Goal: Task Accomplishment & Management: Use online tool/utility

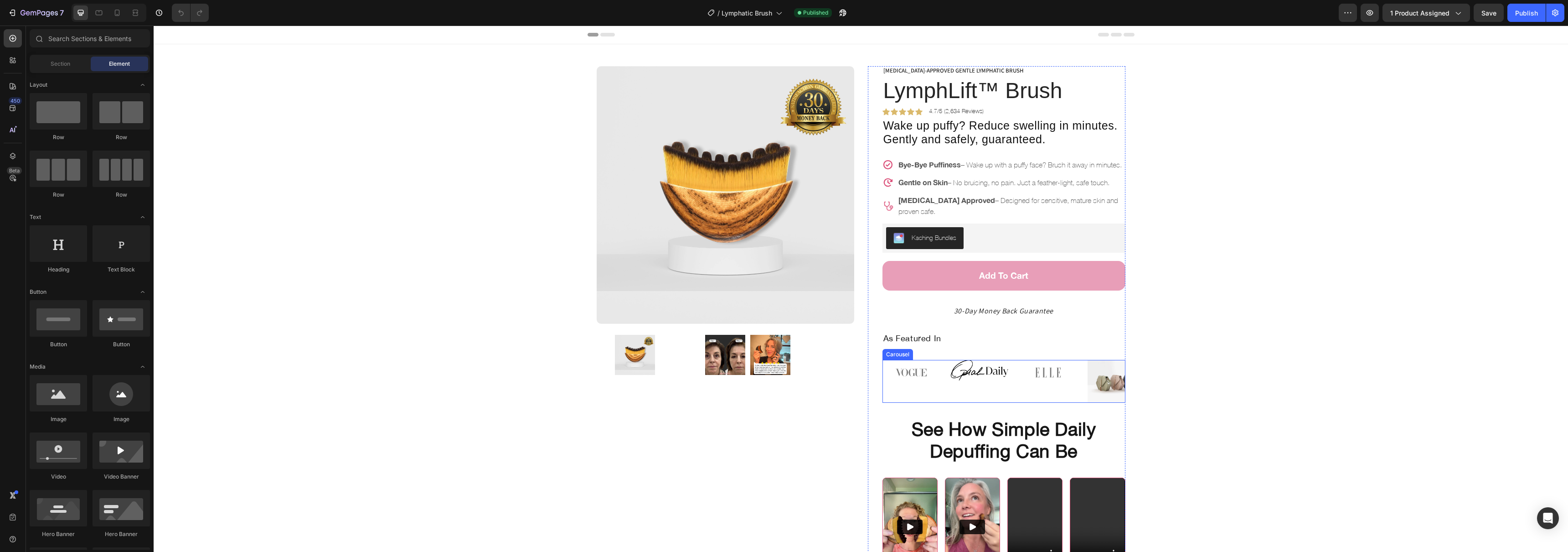
scroll to position [9, 0]
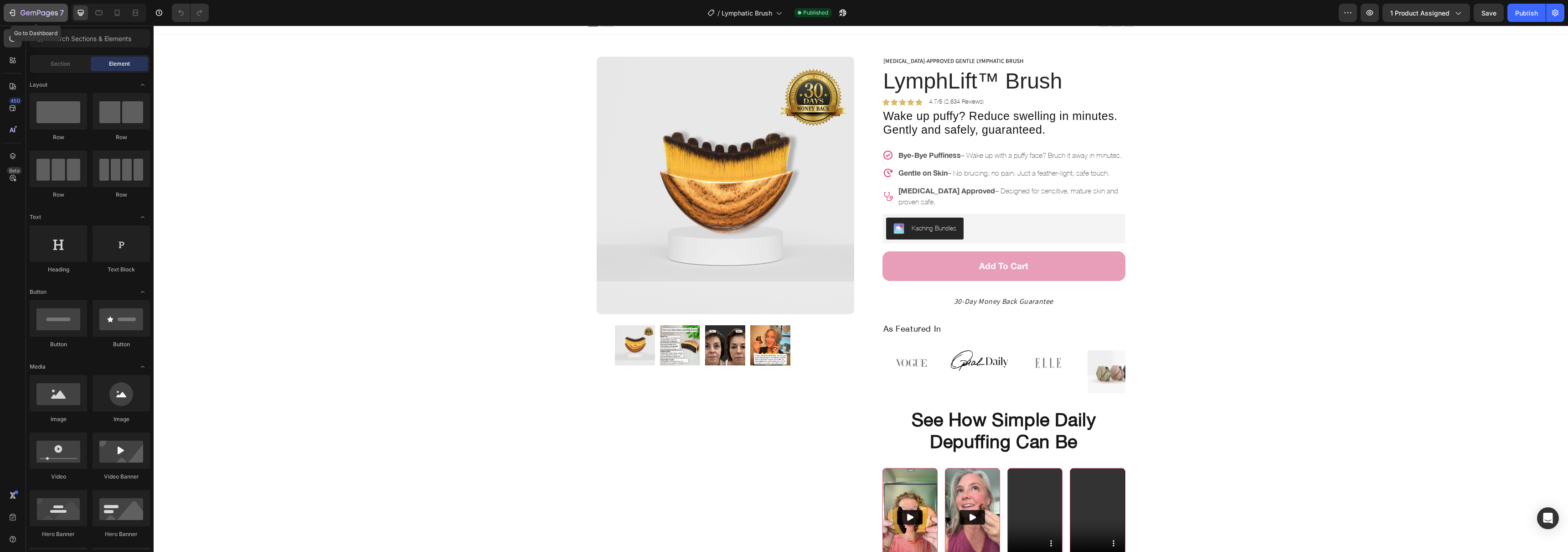
click at [7, 12] on button "7" at bounding box center [36, 13] width 65 height 18
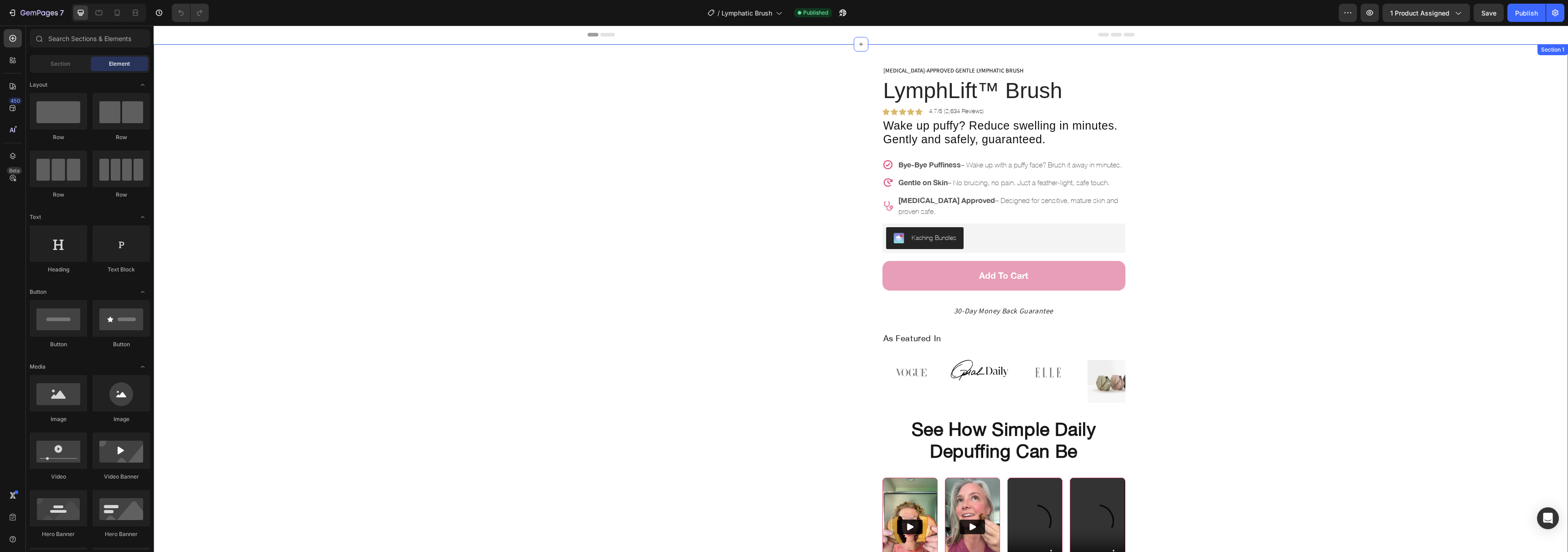
scroll to position [120, 0]
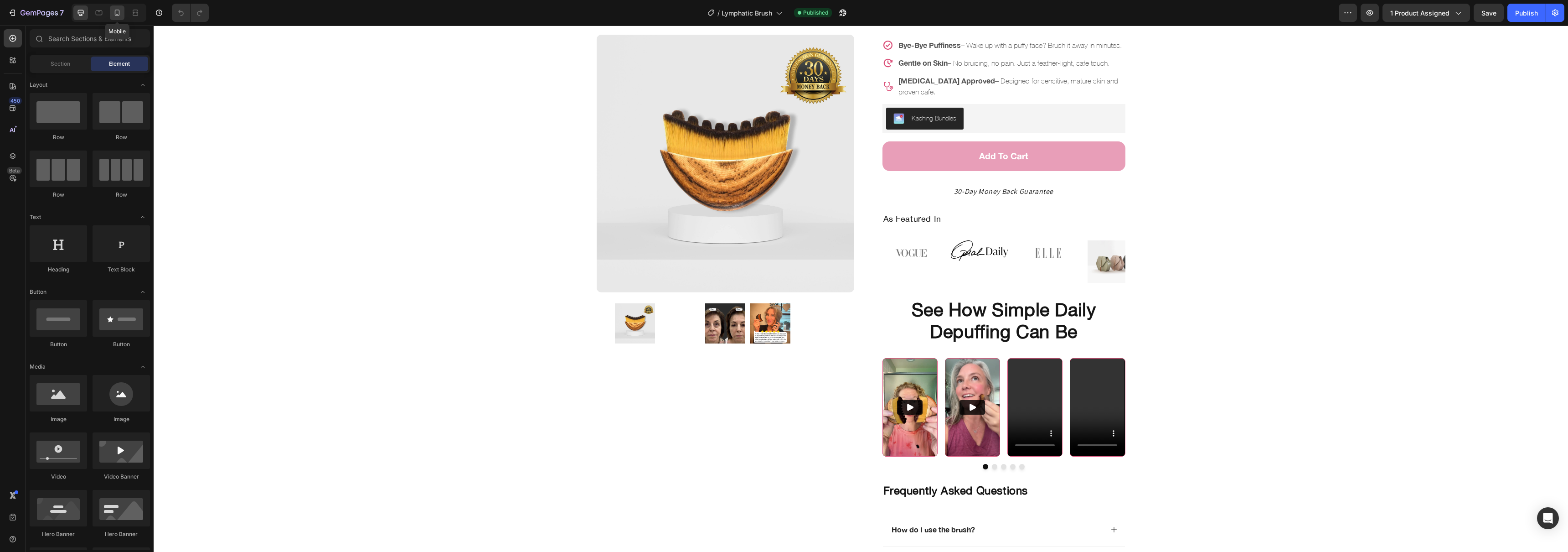
click at [117, 13] on icon at bounding box center [117, 13] width 9 height 9
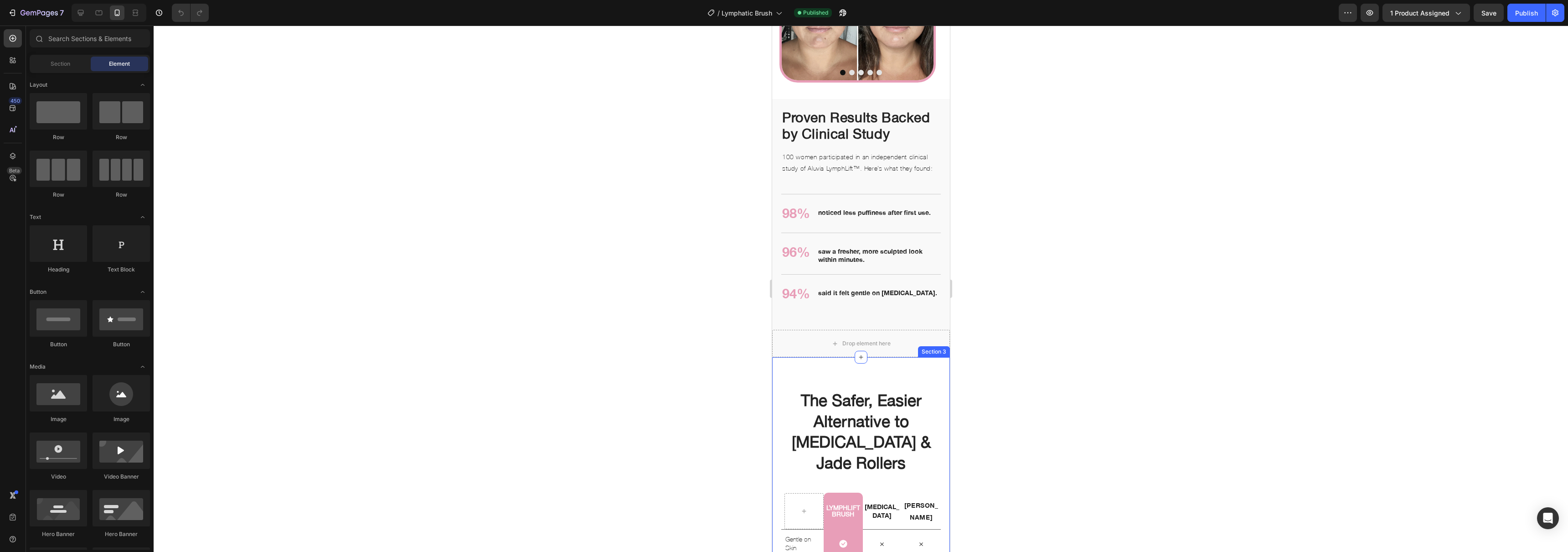
scroll to position [1147, 0]
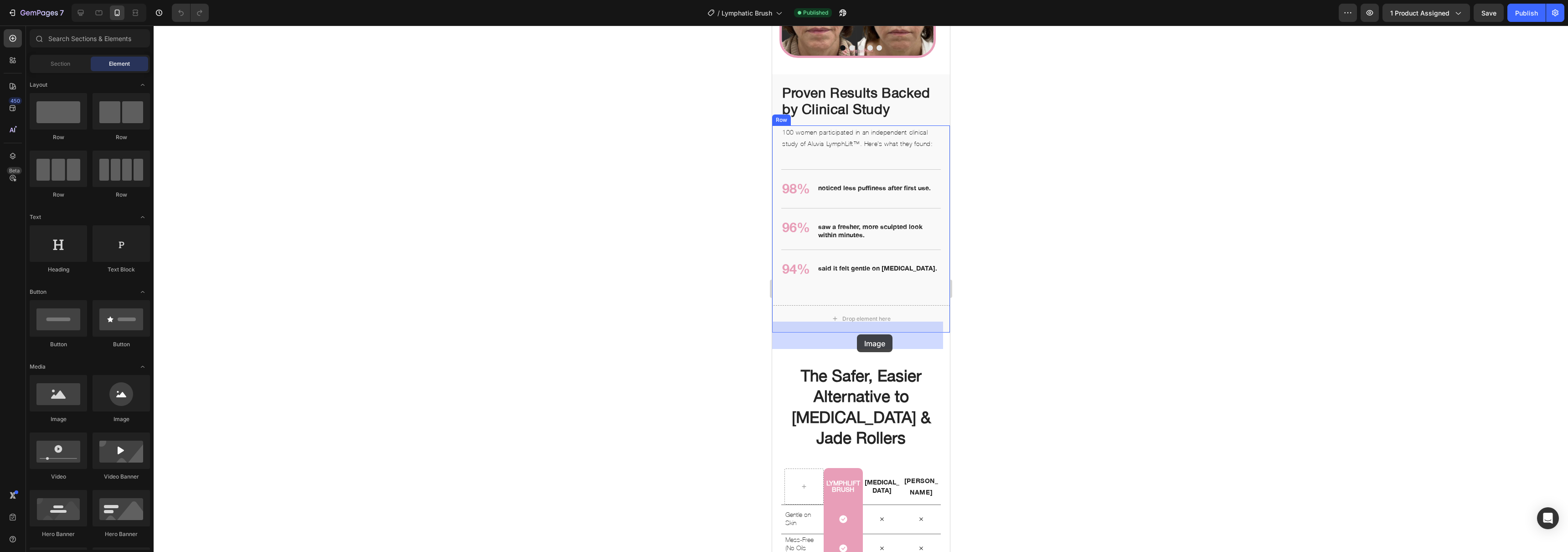
drag, startPoint x: 835, startPoint y: 420, endPoint x: 856, endPoint y: 334, distance: 88.5
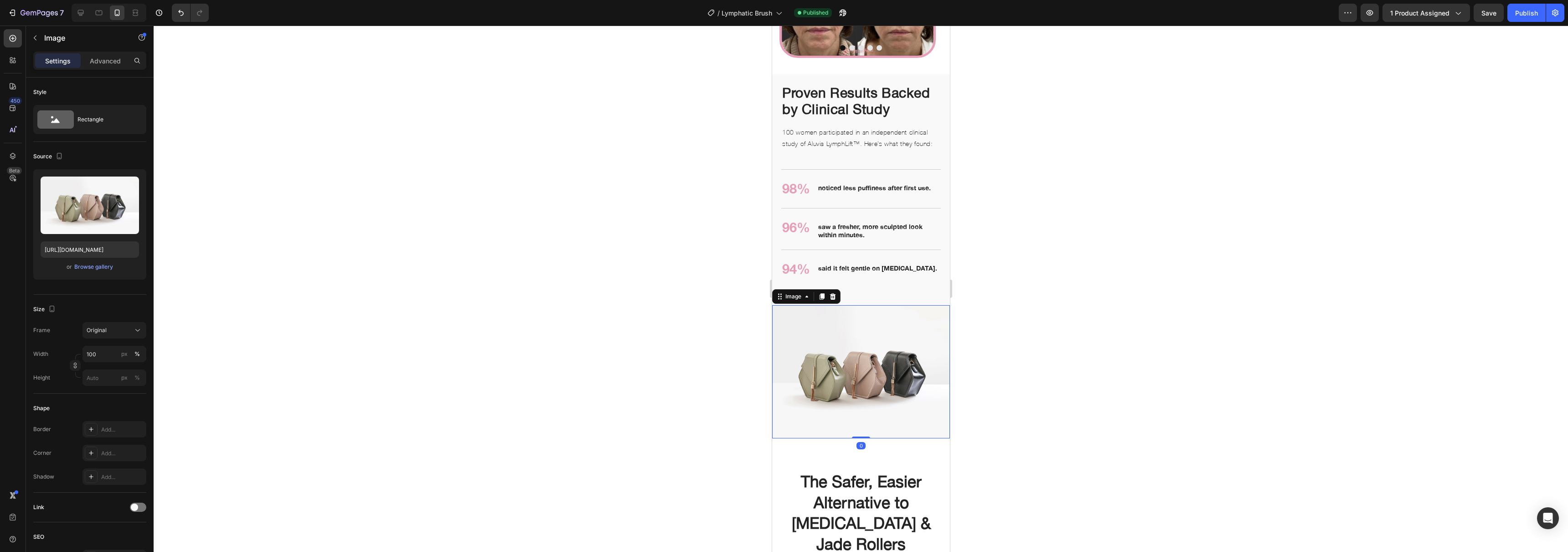
click at [856, 363] on img at bounding box center [860, 372] width 178 height 134
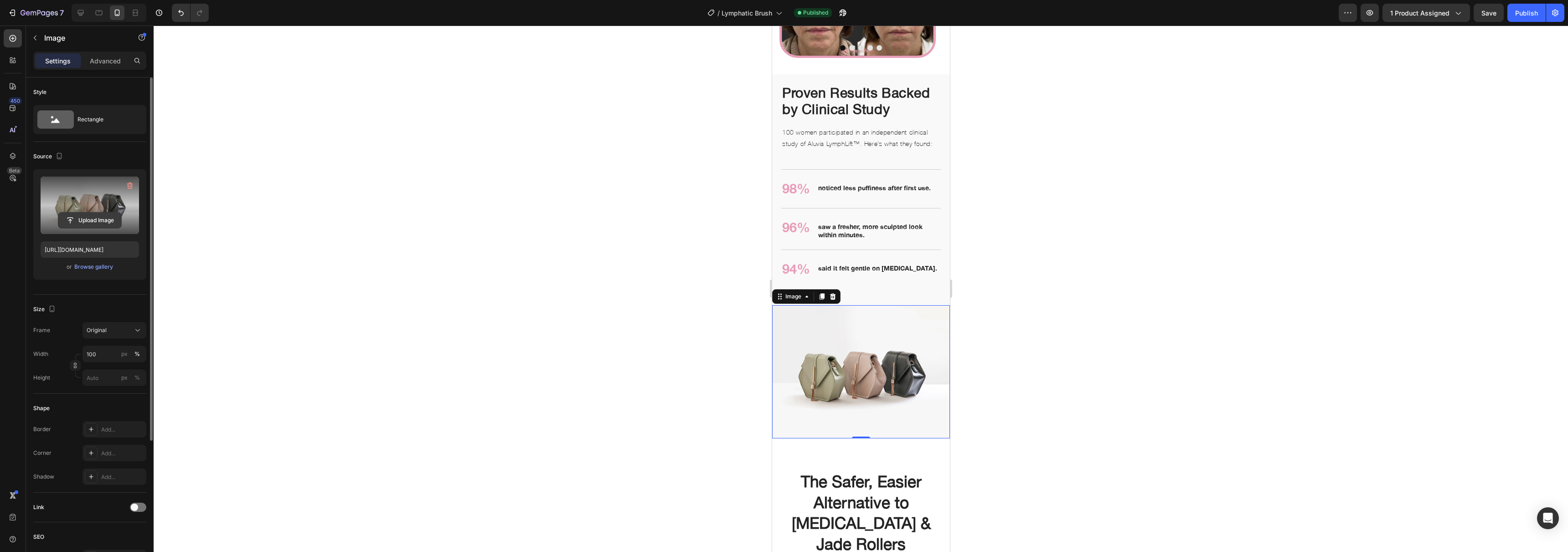
click at [97, 223] on input "file" at bounding box center [90, 220] width 63 height 16
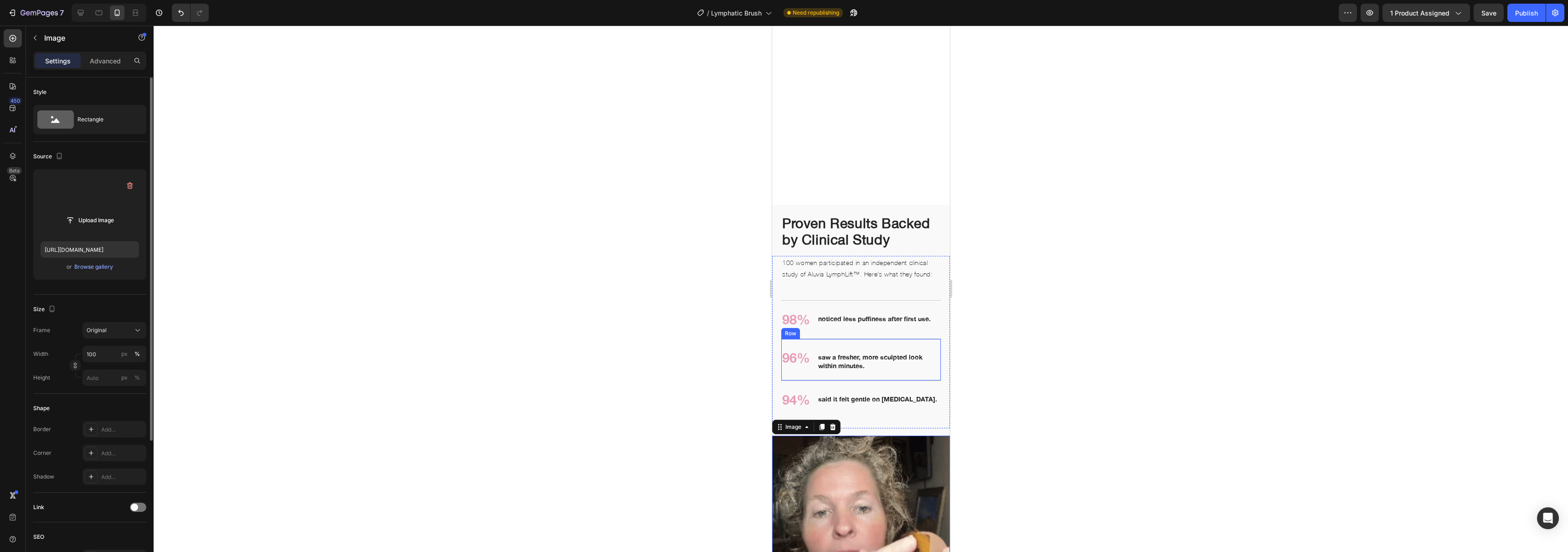
scroll to position [1330, 0]
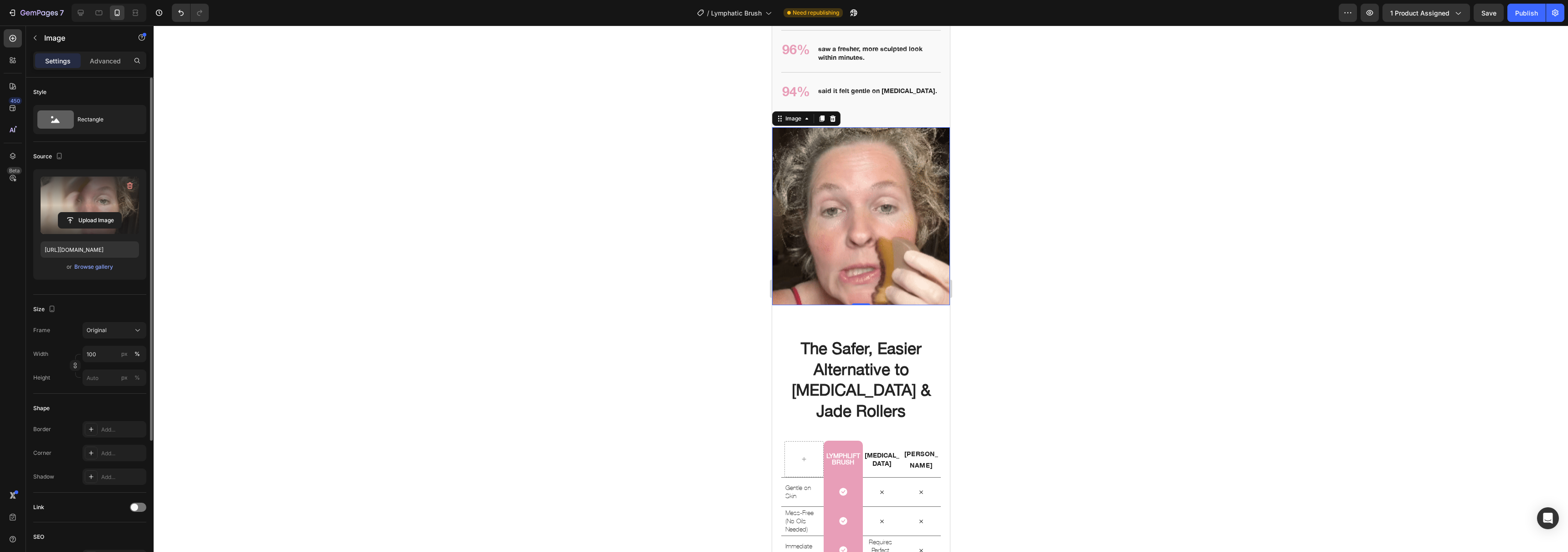
click at [897, 261] on img at bounding box center [860, 217] width 178 height 178
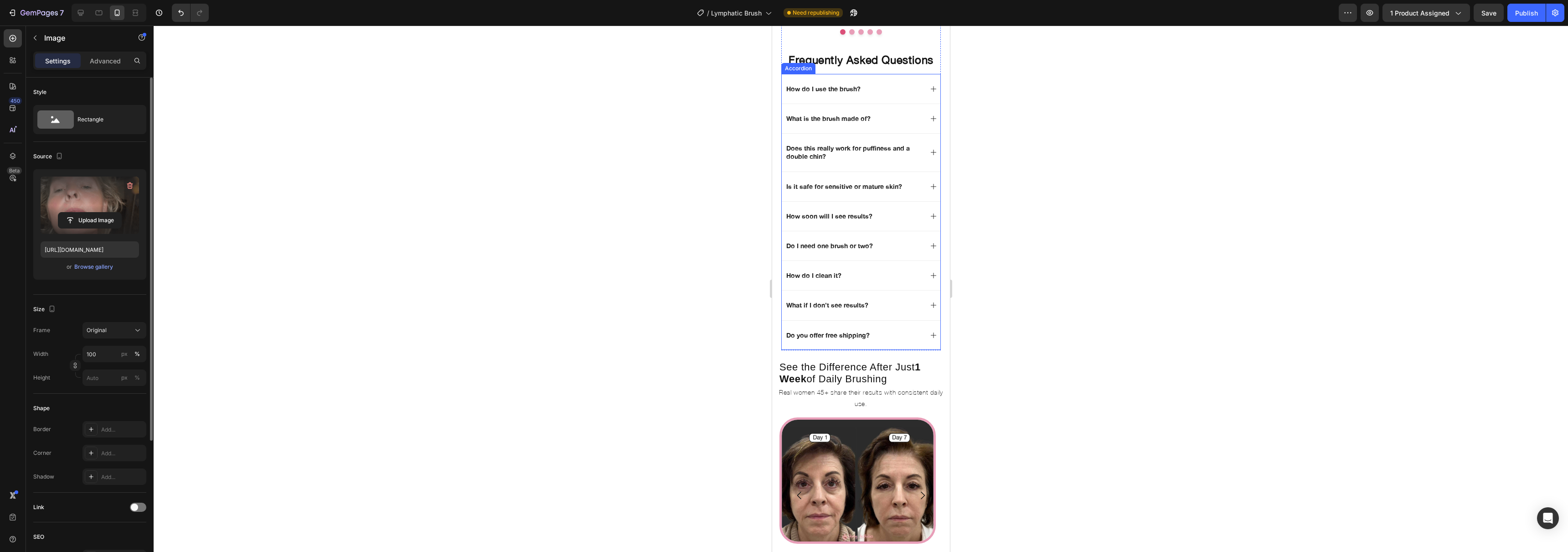
scroll to position [0, 0]
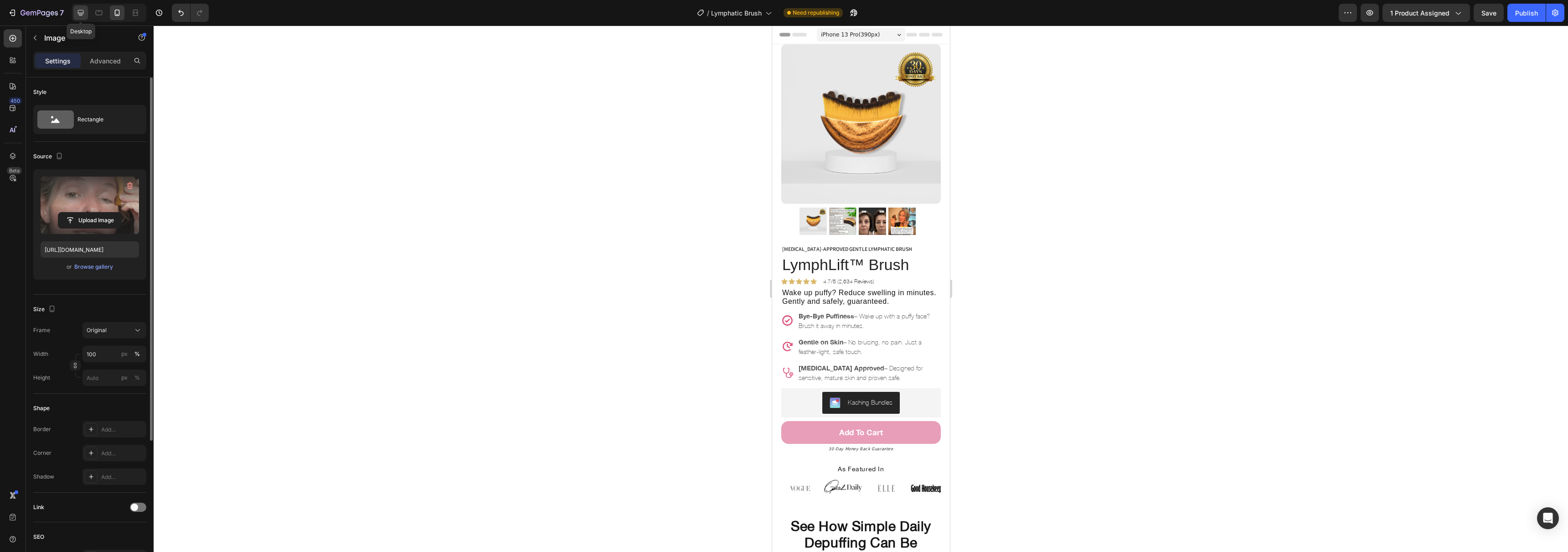
click at [81, 16] on icon at bounding box center [81, 13] width 9 height 9
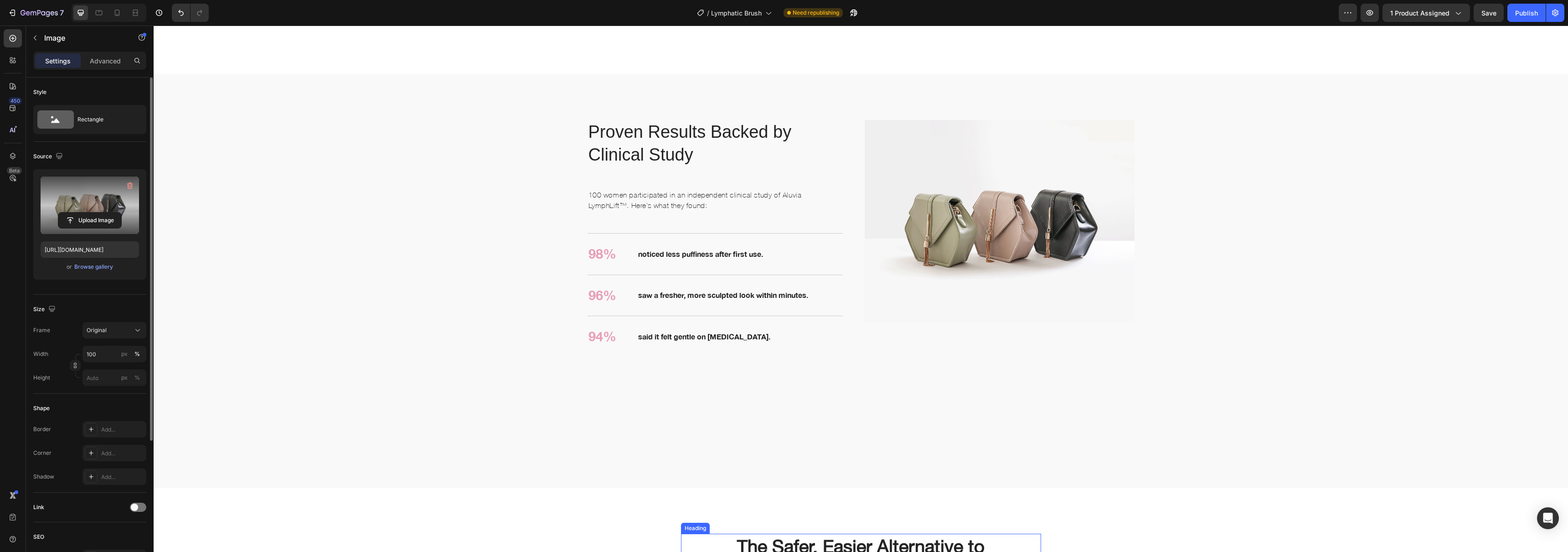
scroll to position [1688, 0]
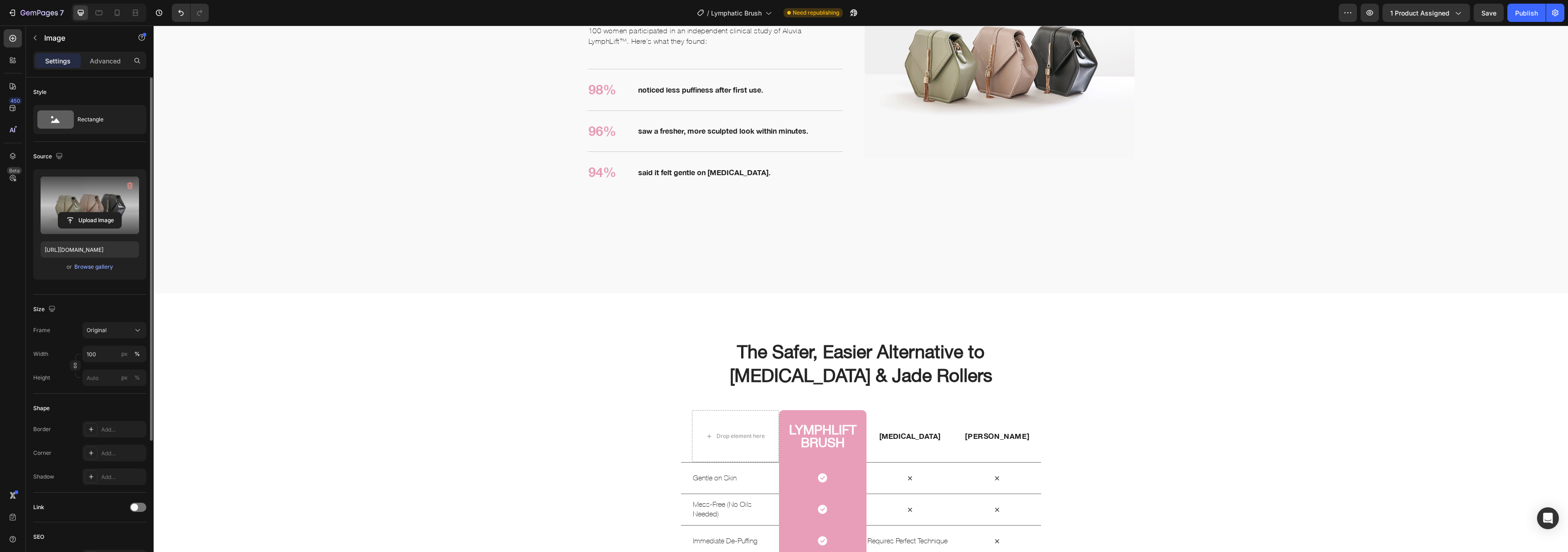
click at [973, 90] on img at bounding box center [1000, 57] width 270 height 202
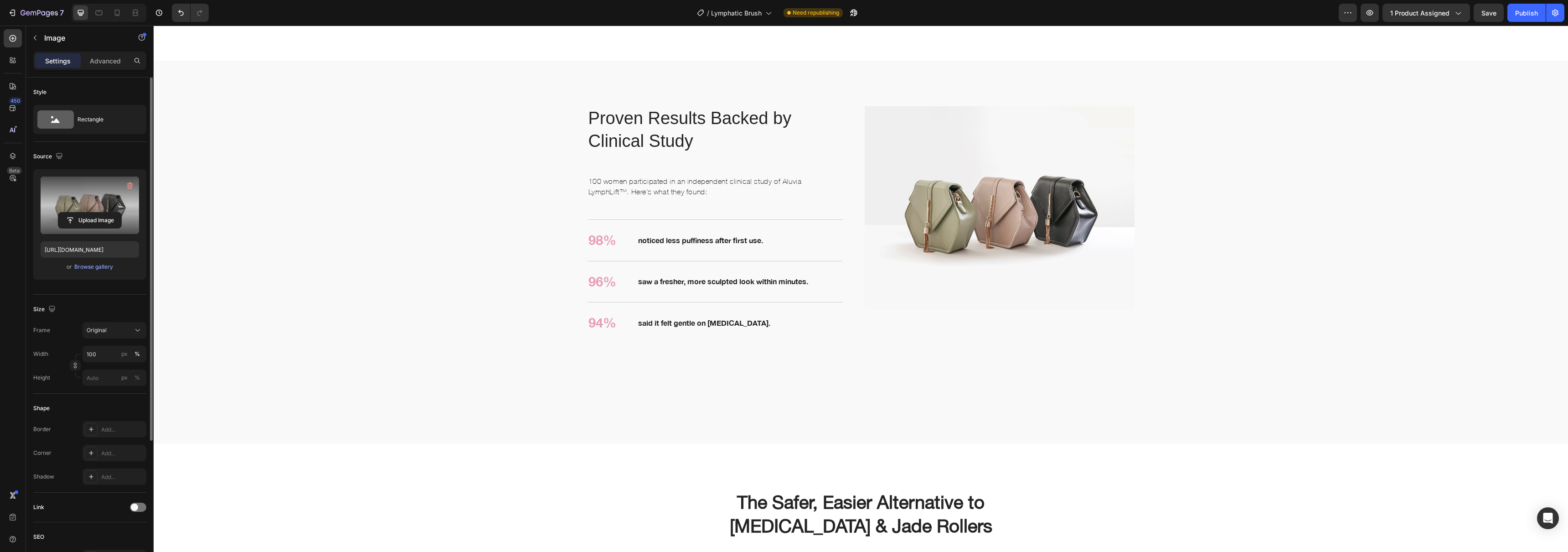
scroll to position [1488, 0]
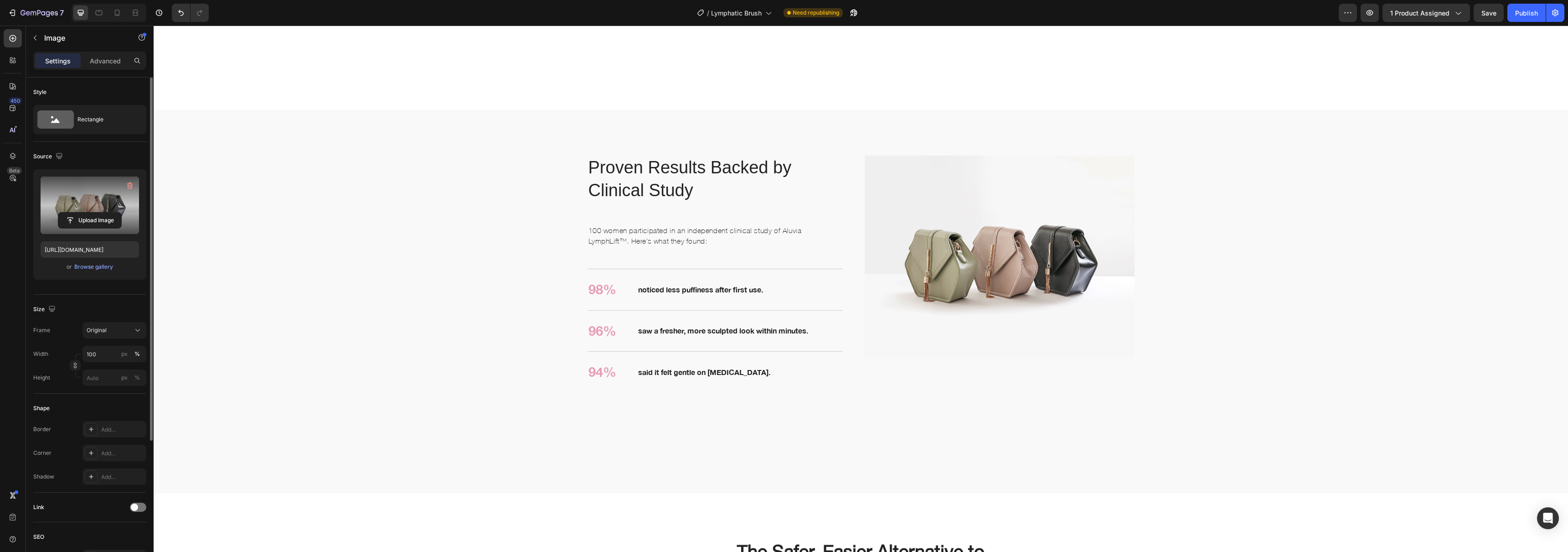
click at [943, 250] on img at bounding box center [1000, 256] width 270 height 202
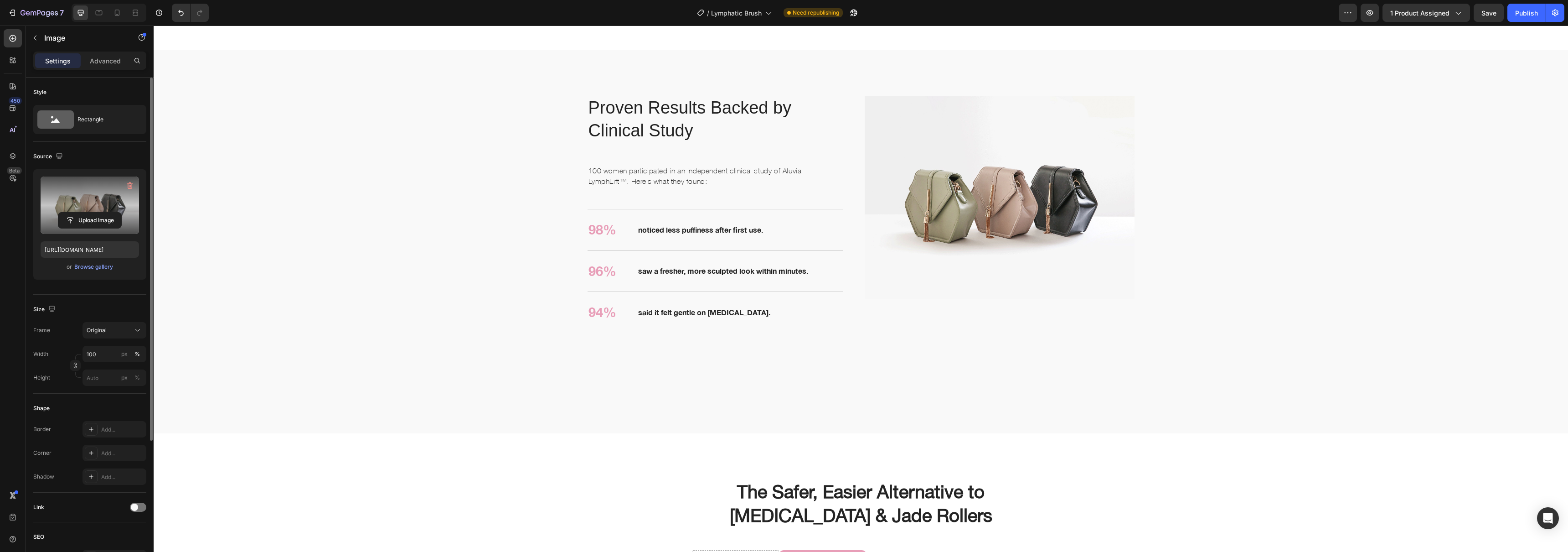
click at [993, 298] on img at bounding box center [1000, 197] width 270 height 202
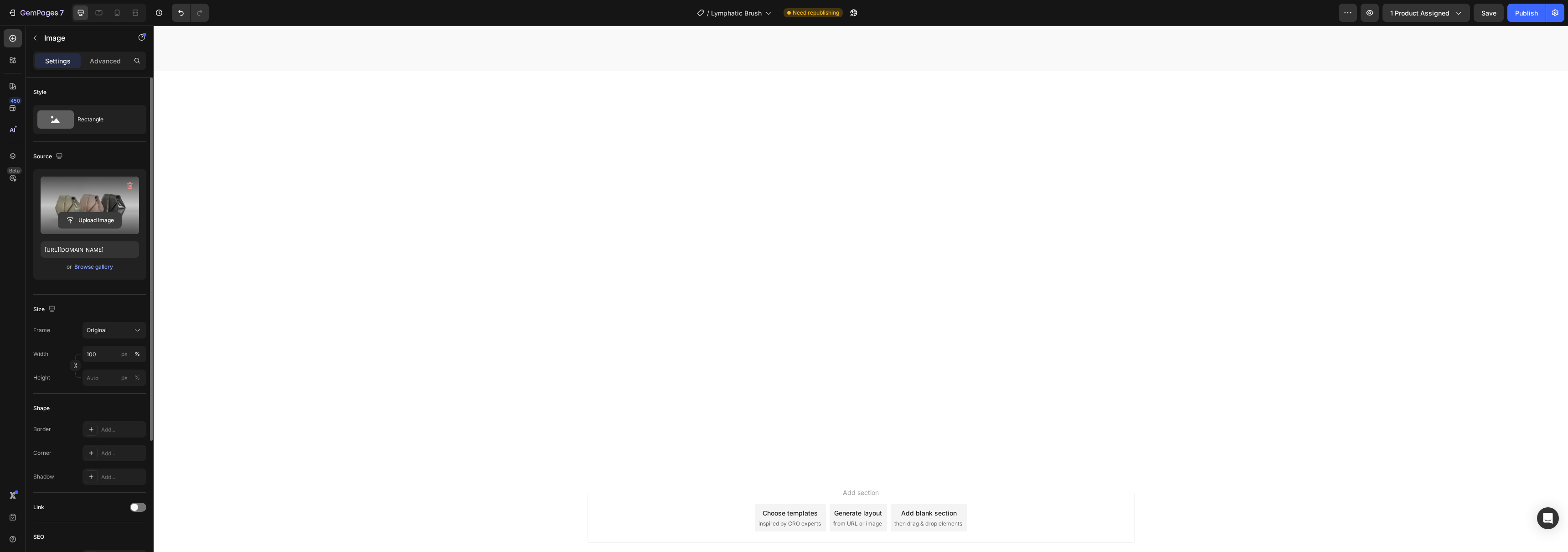
click at [87, 217] on input "file" at bounding box center [90, 220] width 63 height 16
type input "https://cdn.shopify.com/s/files/1/0700/8737/7062/files/gempages_578208027006469…"
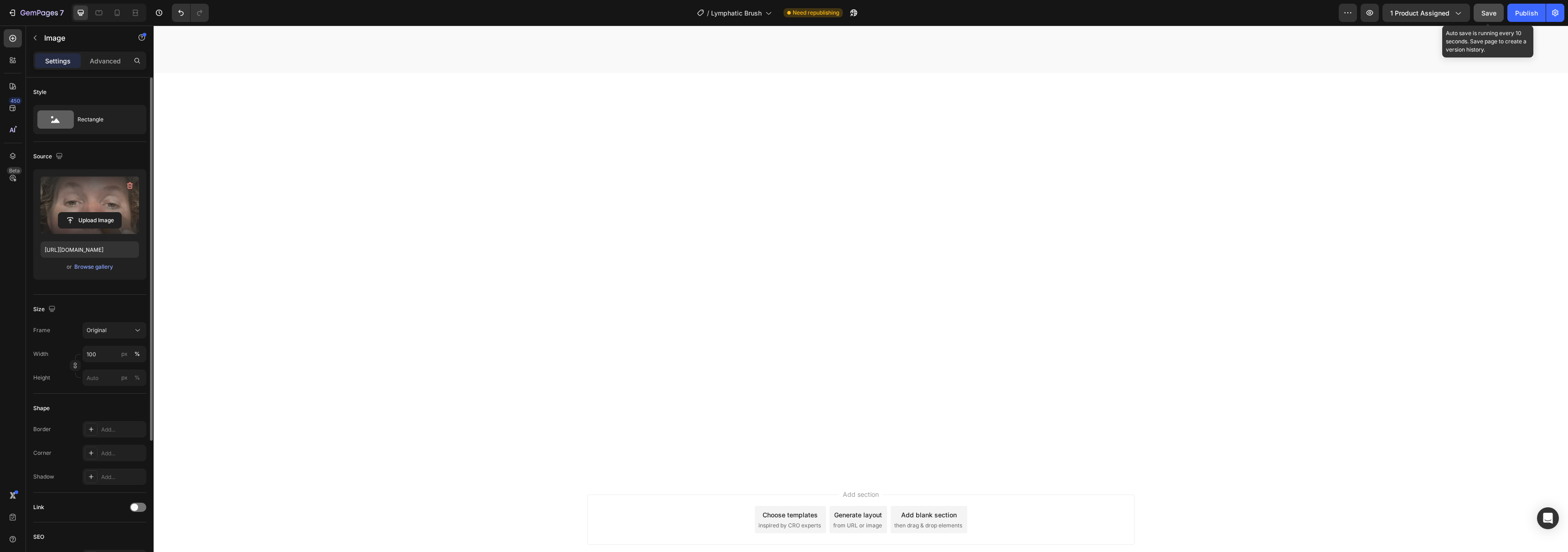
click at [1493, 13] on span "Save" at bounding box center [1488, 13] width 15 height 8
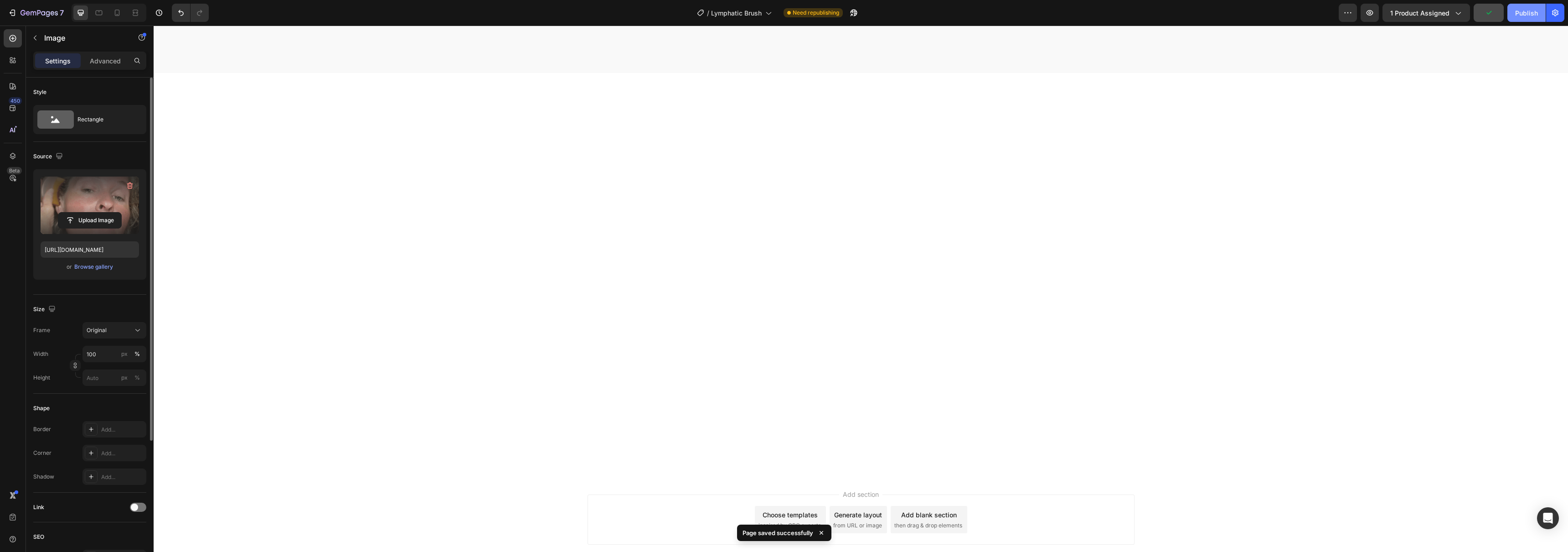
click at [1519, 16] on div "Publish" at bounding box center [1526, 13] width 23 height 9
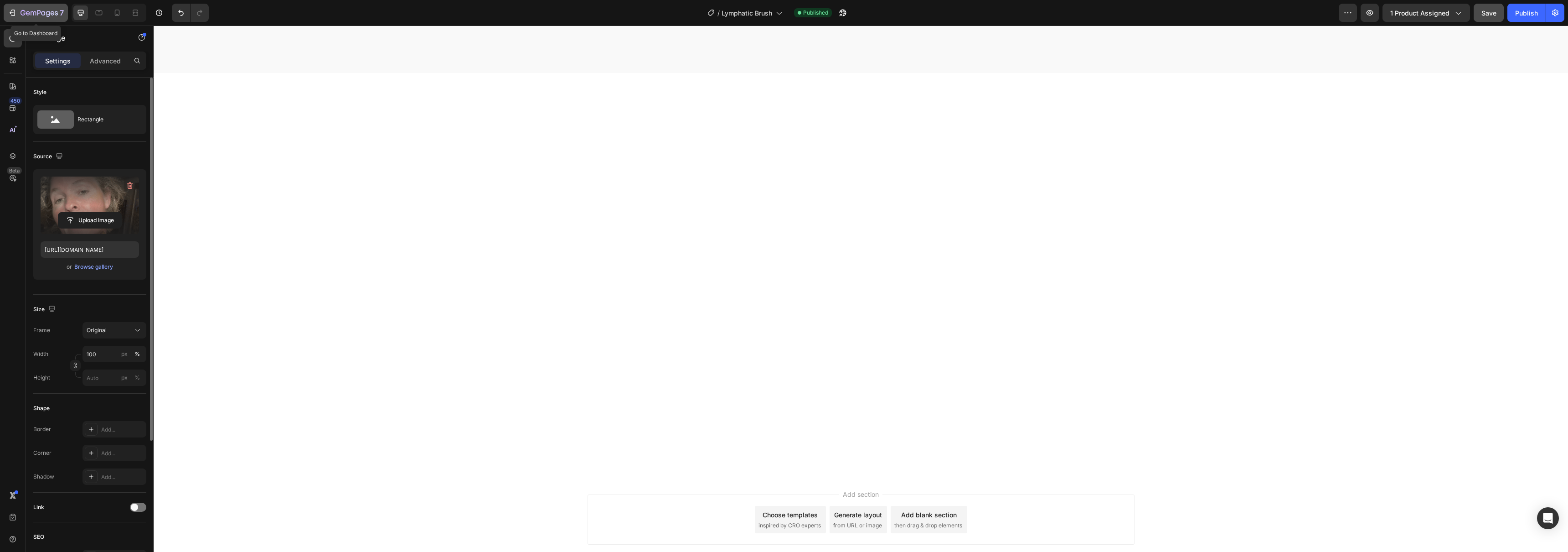
click at [6, 9] on button "7" at bounding box center [36, 13] width 65 height 18
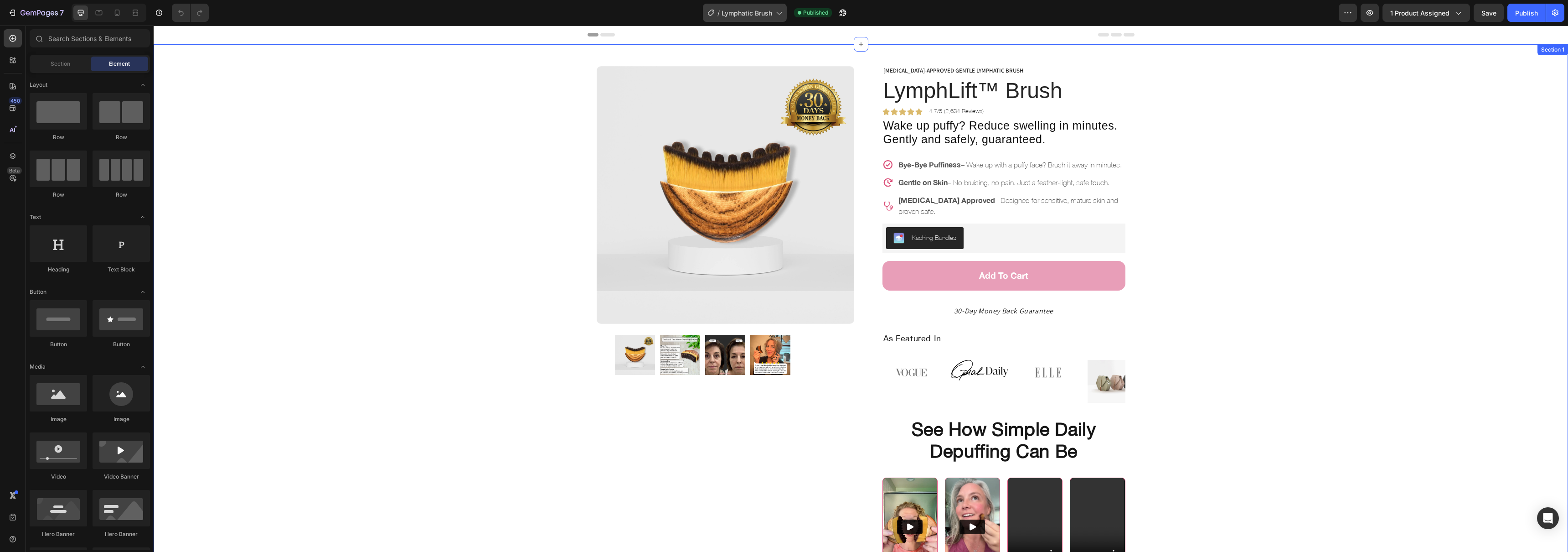
click at [754, 13] on span "Lymphatic Brush" at bounding box center [747, 13] width 50 height 9
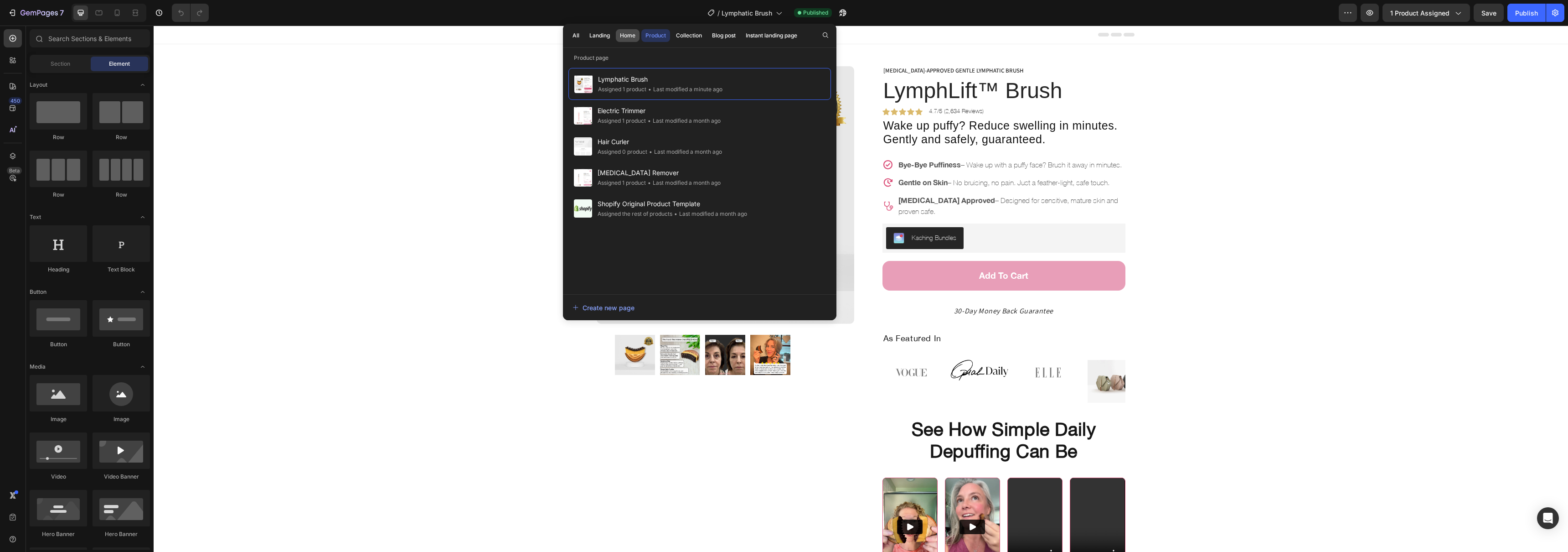
click at [631, 34] on div "Home" at bounding box center [628, 35] width 16 height 8
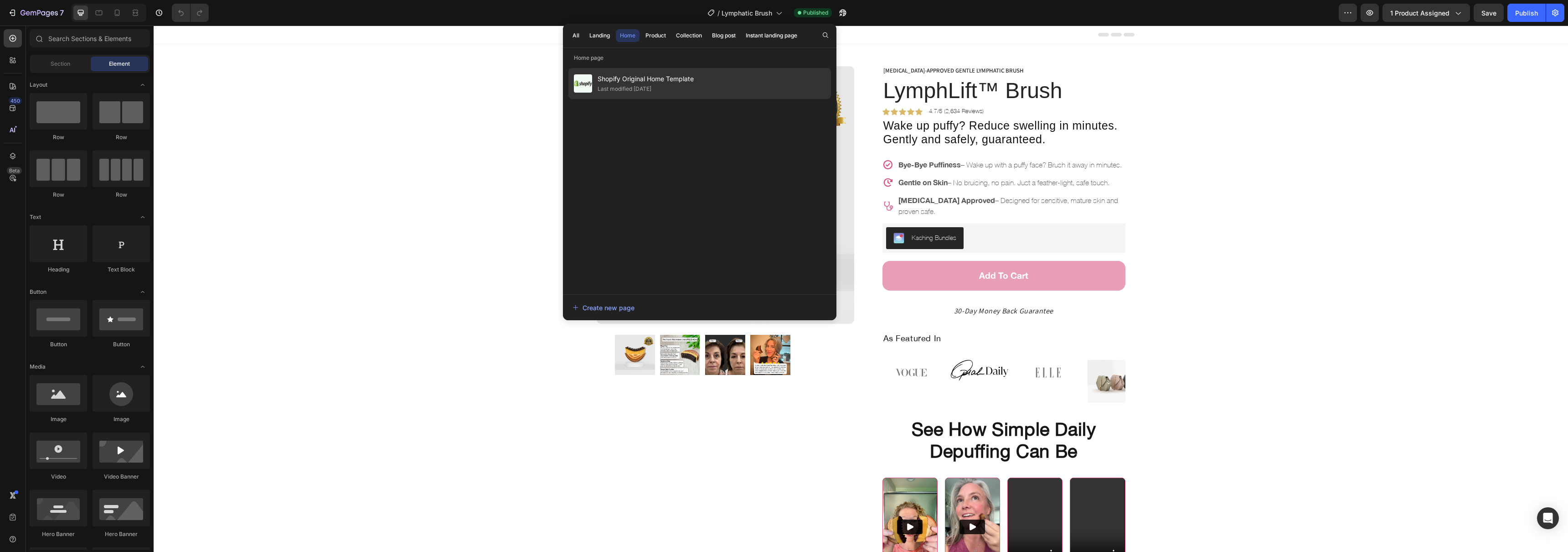
click at [646, 92] on div "Last modified [DATE]" at bounding box center [624, 89] width 54 height 9
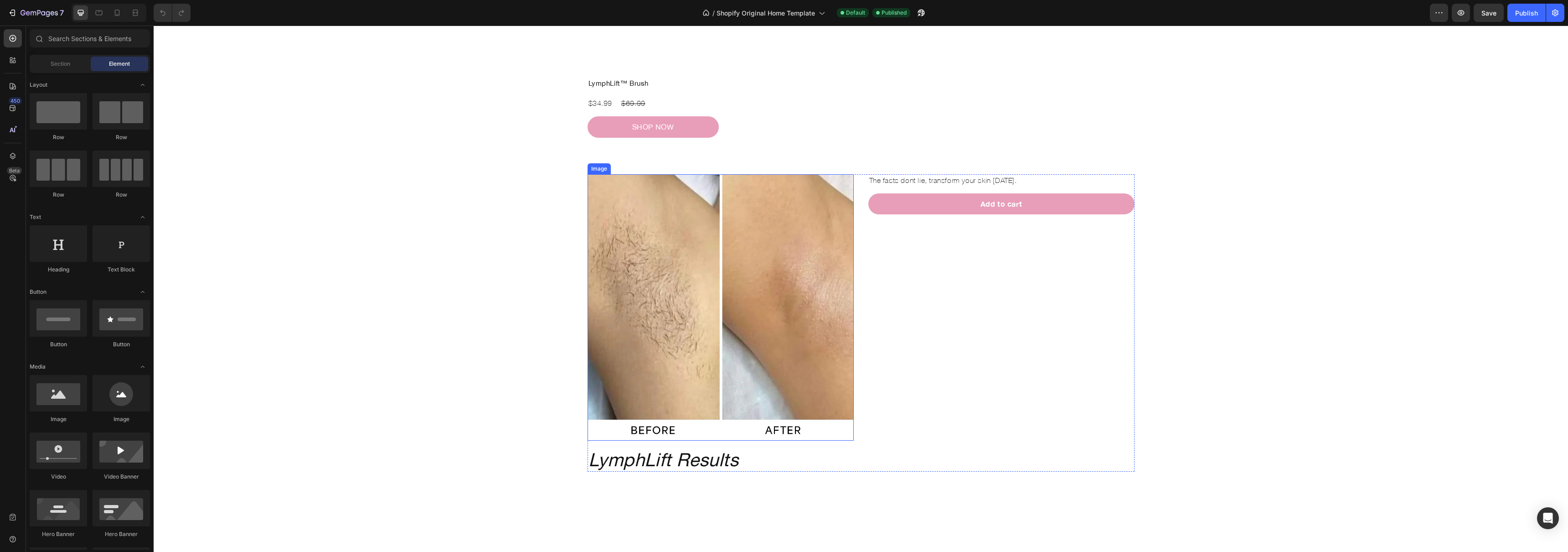
scroll to position [575, 0]
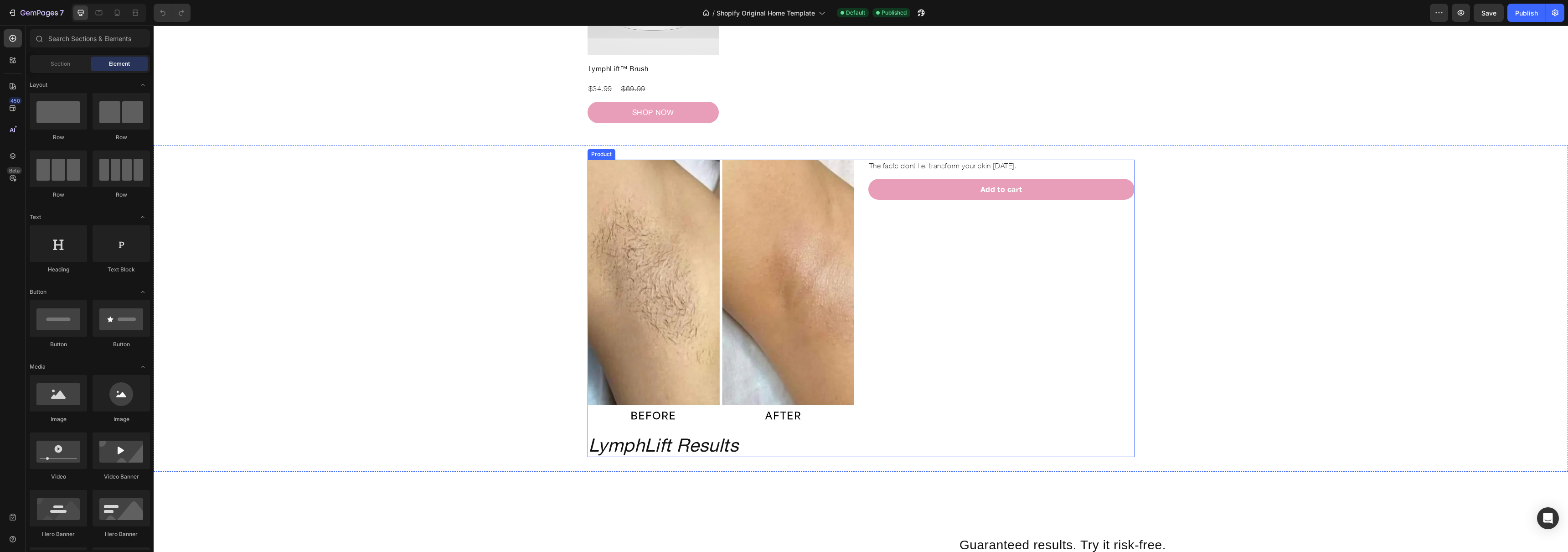
click at [923, 356] on div "The facts dont lie, transform your skin today. Text Block Add to cart Add to Ca…" at bounding box center [1001, 309] width 266 height 298
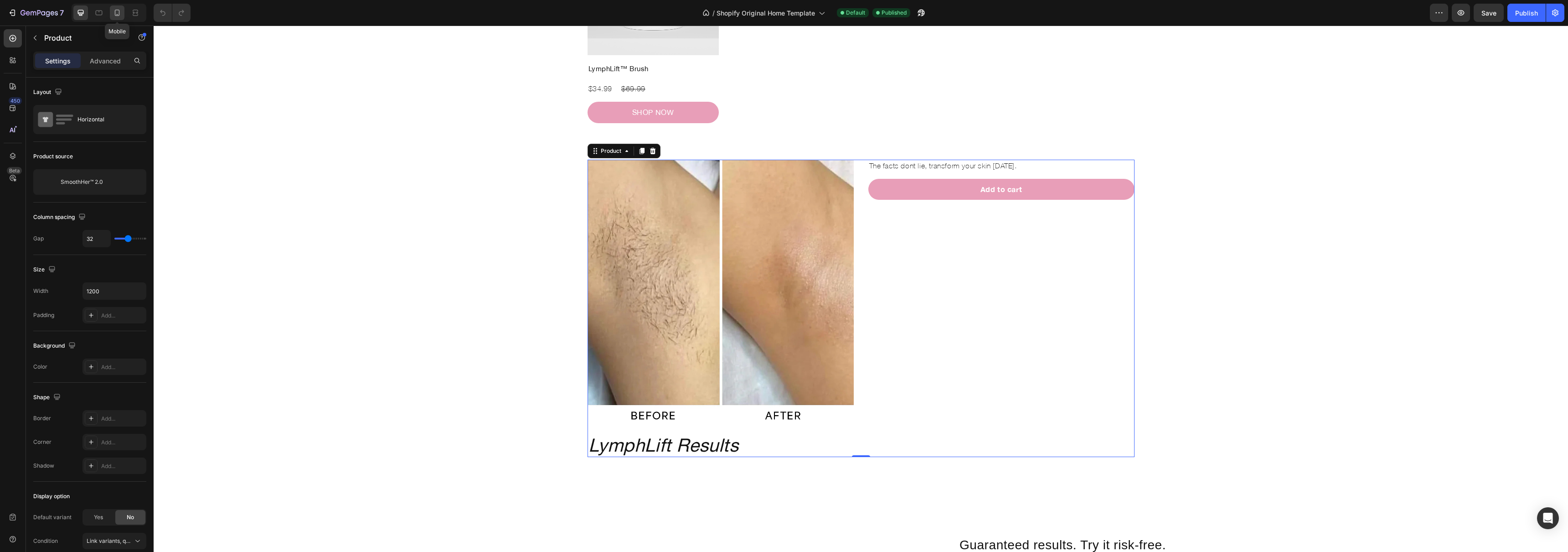
click at [116, 15] on icon at bounding box center [117, 13] width 9 height 9
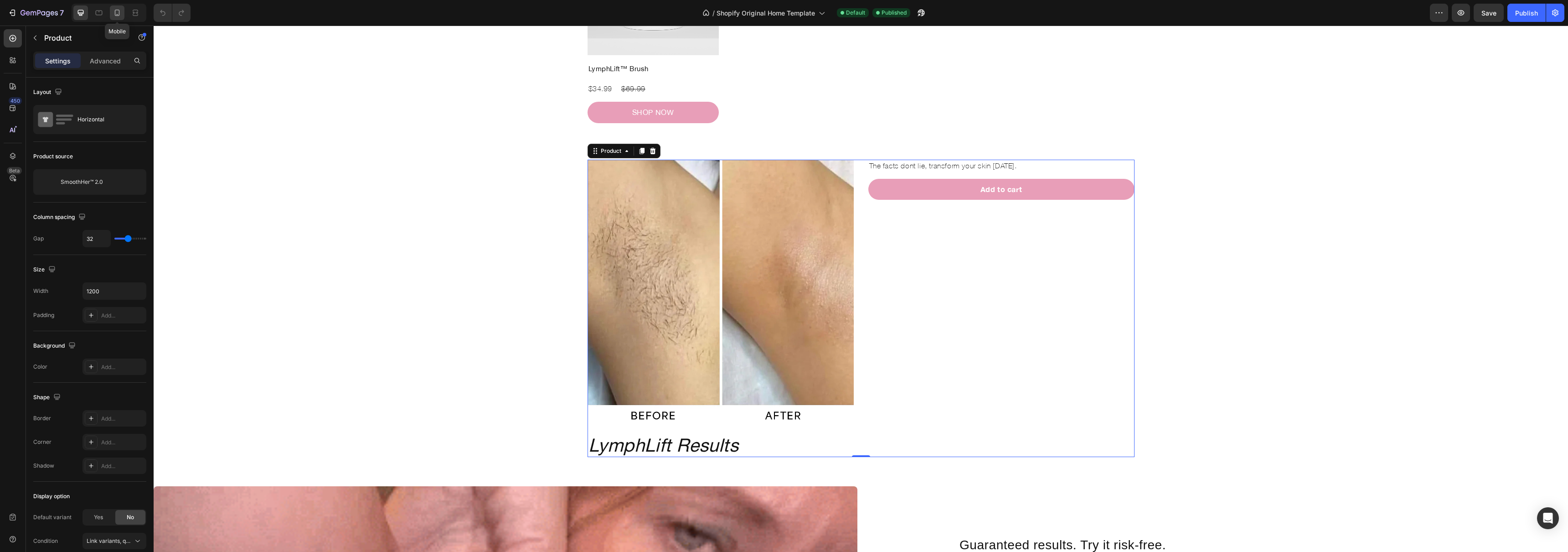
type input "16"
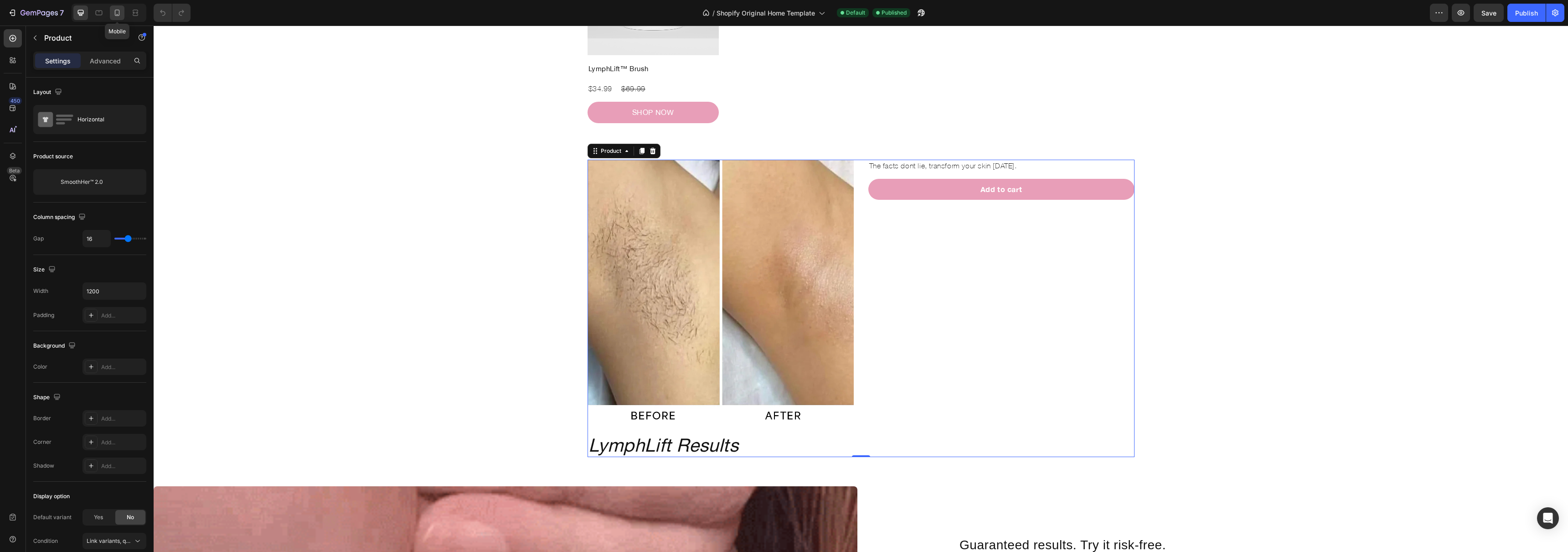
type input "16"
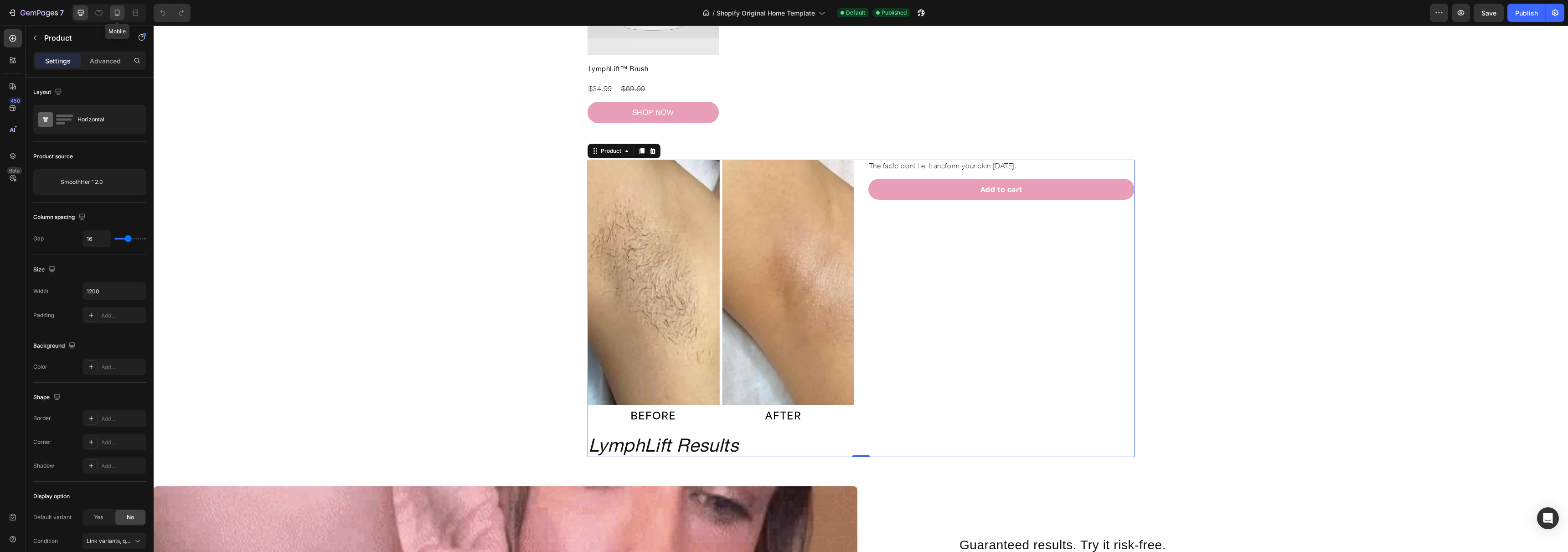
type input "100%"
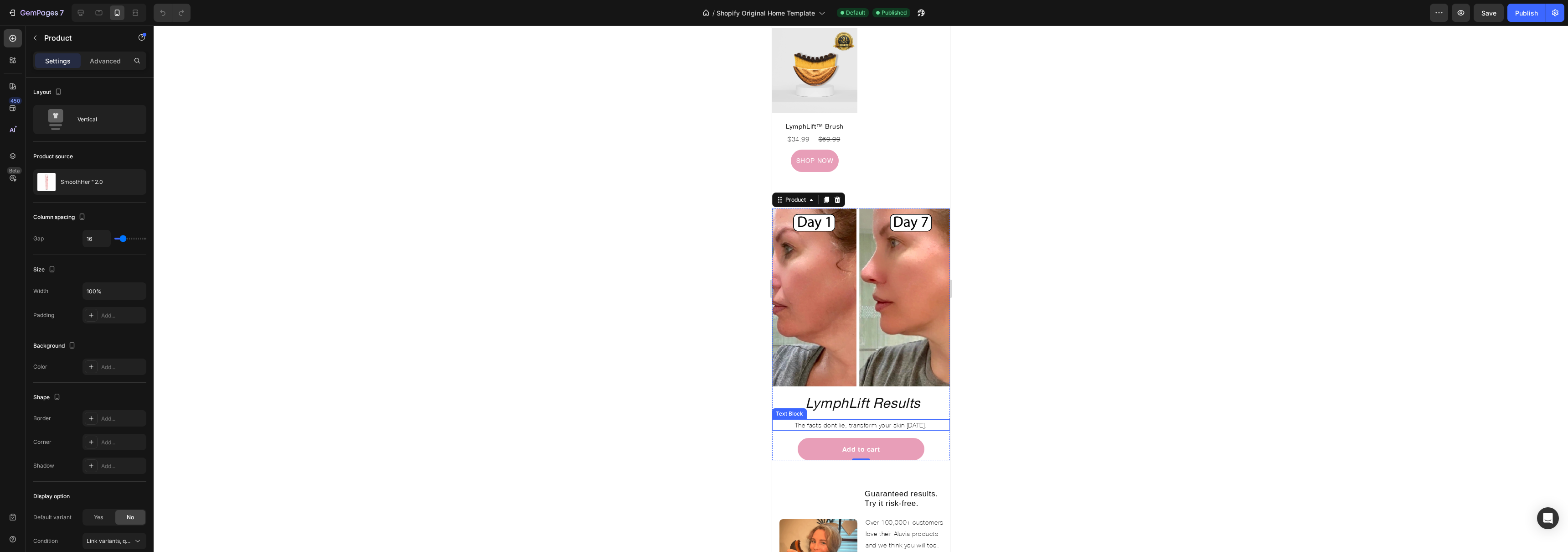
scroll to position [455, 0]
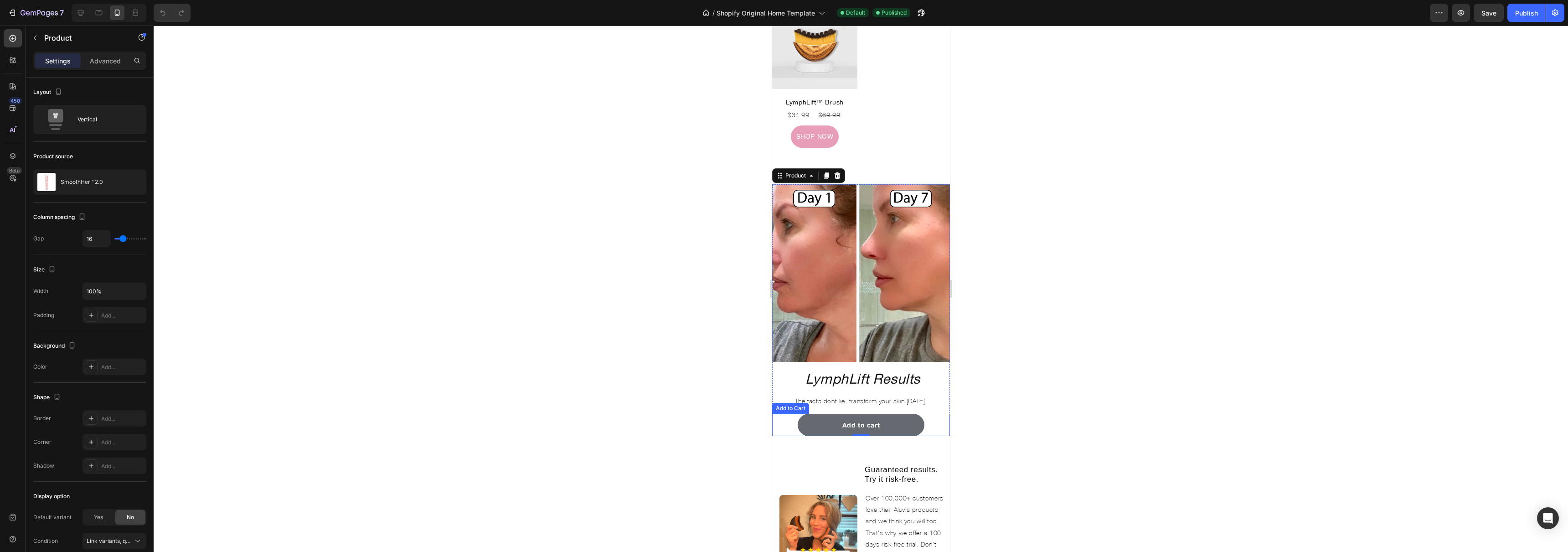
click at [908, 413] on button "Add to cart" at bounding box center [861, 424] width 128 height 22
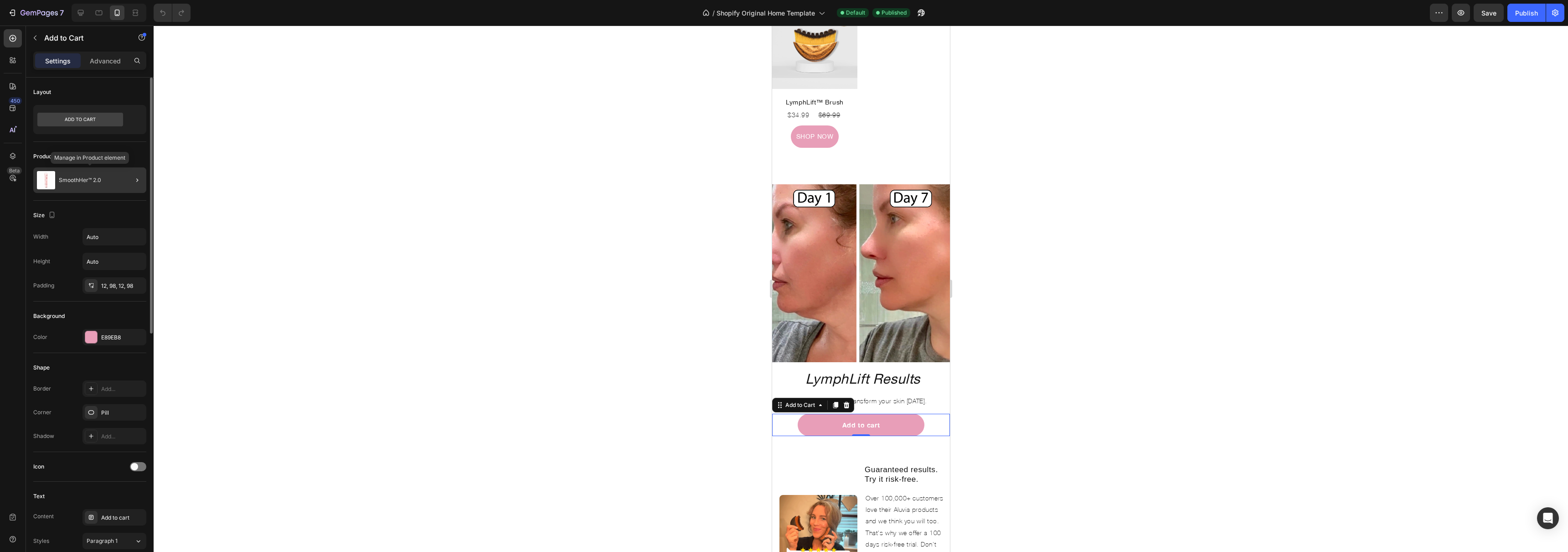
click at [86, 181] on p "SmoothHer™ 2.0" at bounding box center [80, 180] width 43 height 6
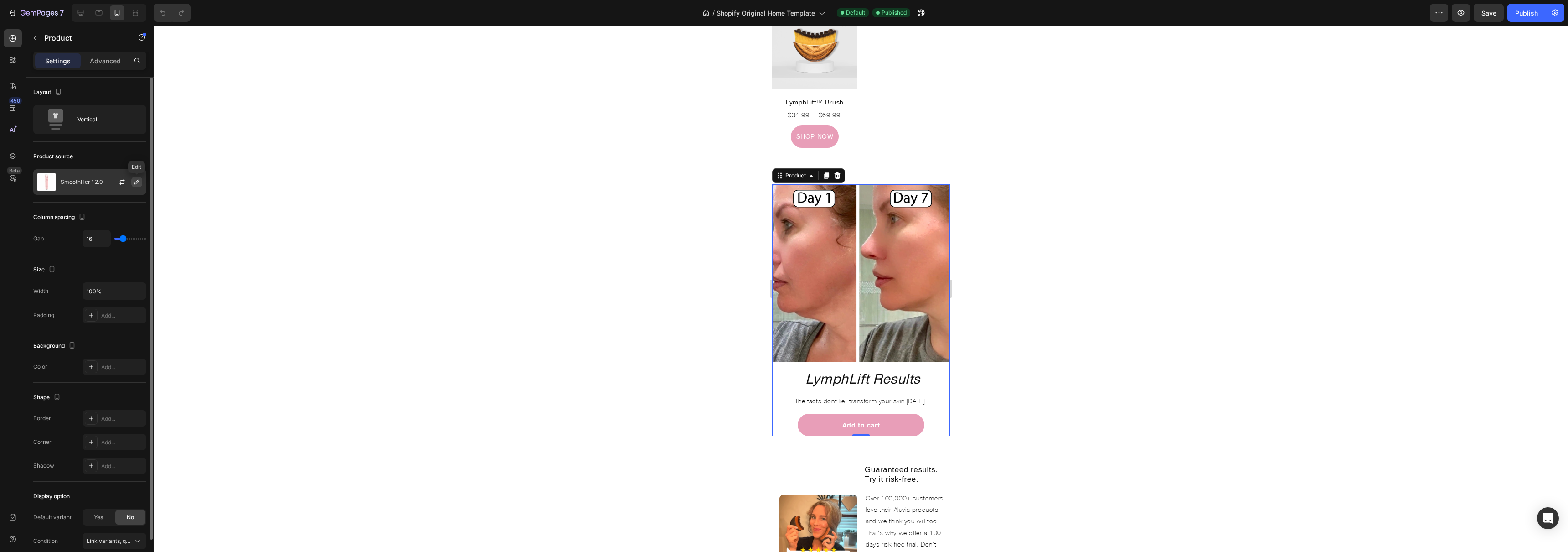
click at [138, 183] on icon "button" at bounding box center [136, 181] width 7 height 7
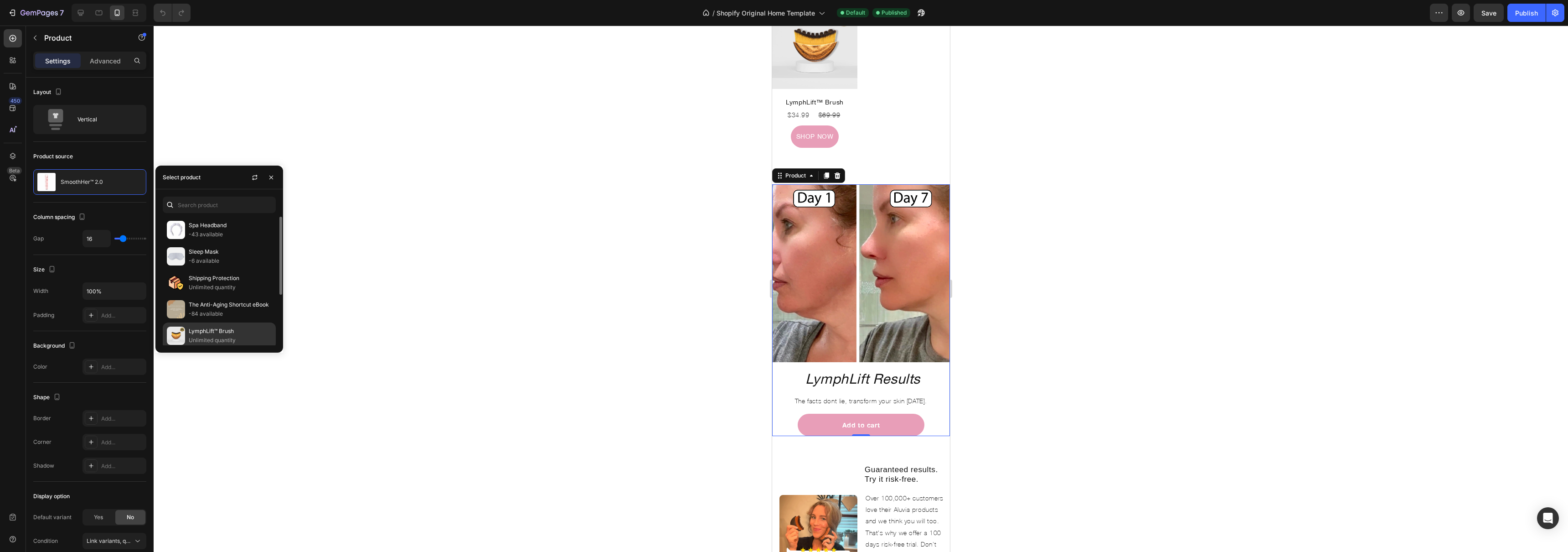
click at [229, 328] on p "LymphLift™ Brush" at bounding box center [230, 332] width 83 height 9
click at [273, 180] on icon "button" at bounding box center [271, 177] width 7 height 7
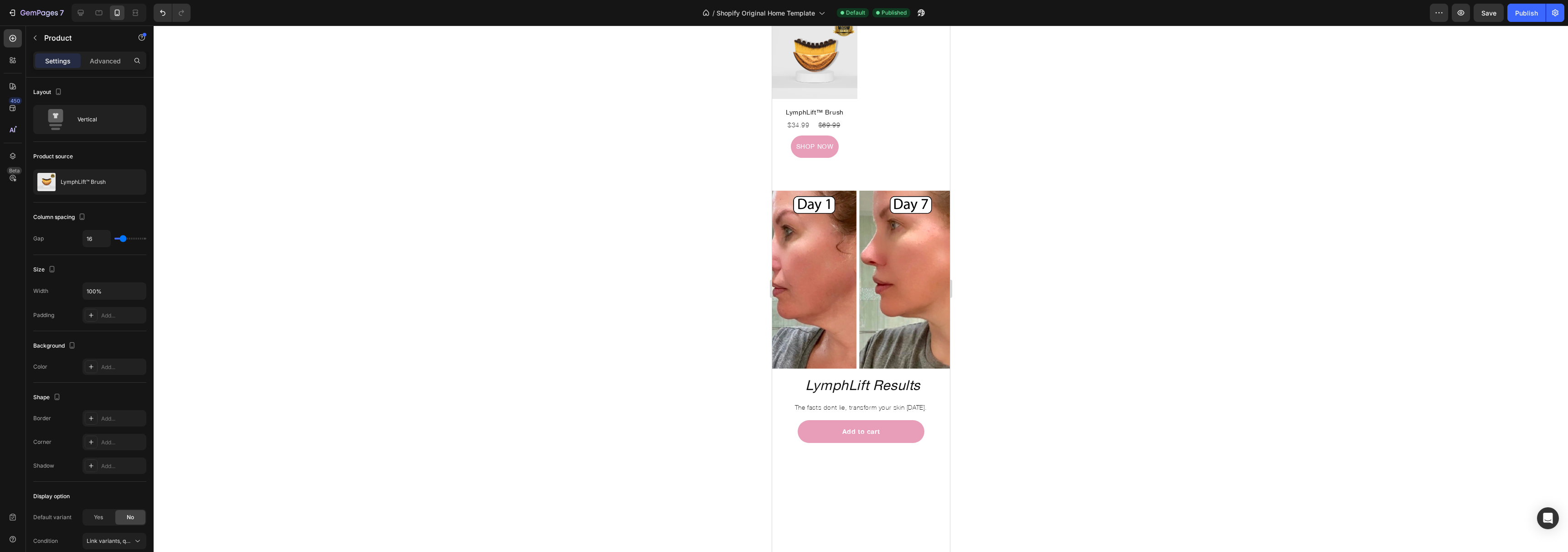
scroll to position [321, 0]
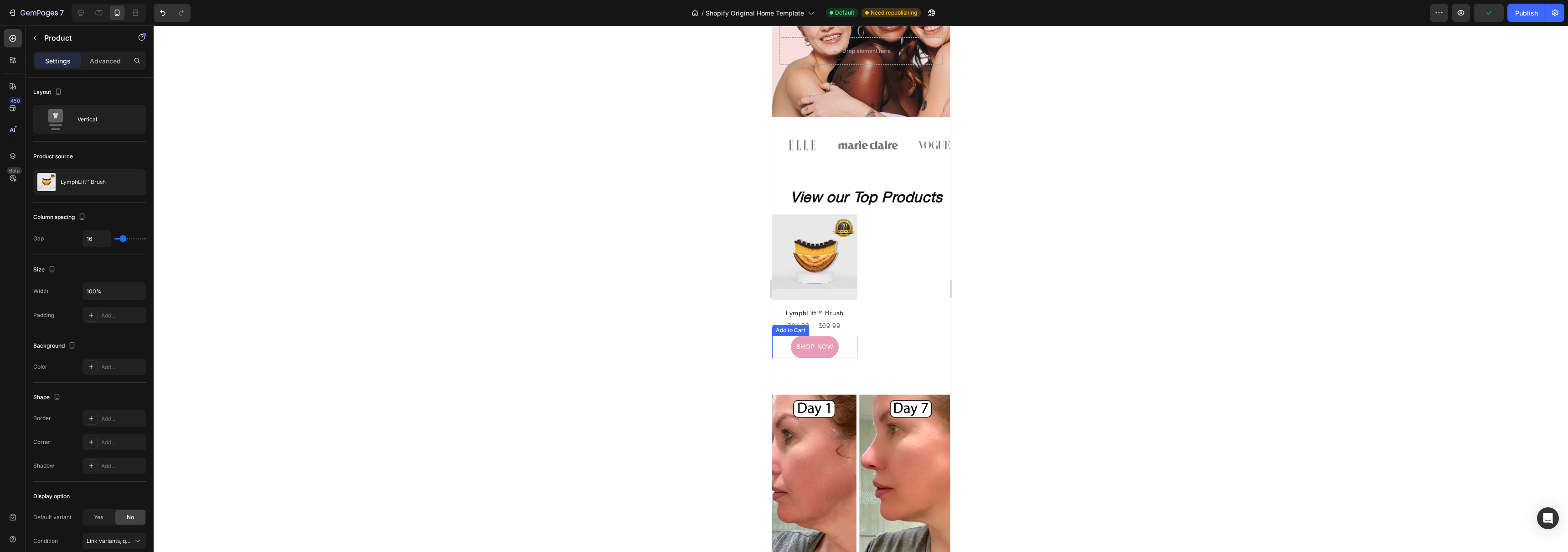
click at [835, 348] on div "SHOP NOW Add to Cart" at bounding box center [814, 346] width 85 height 22
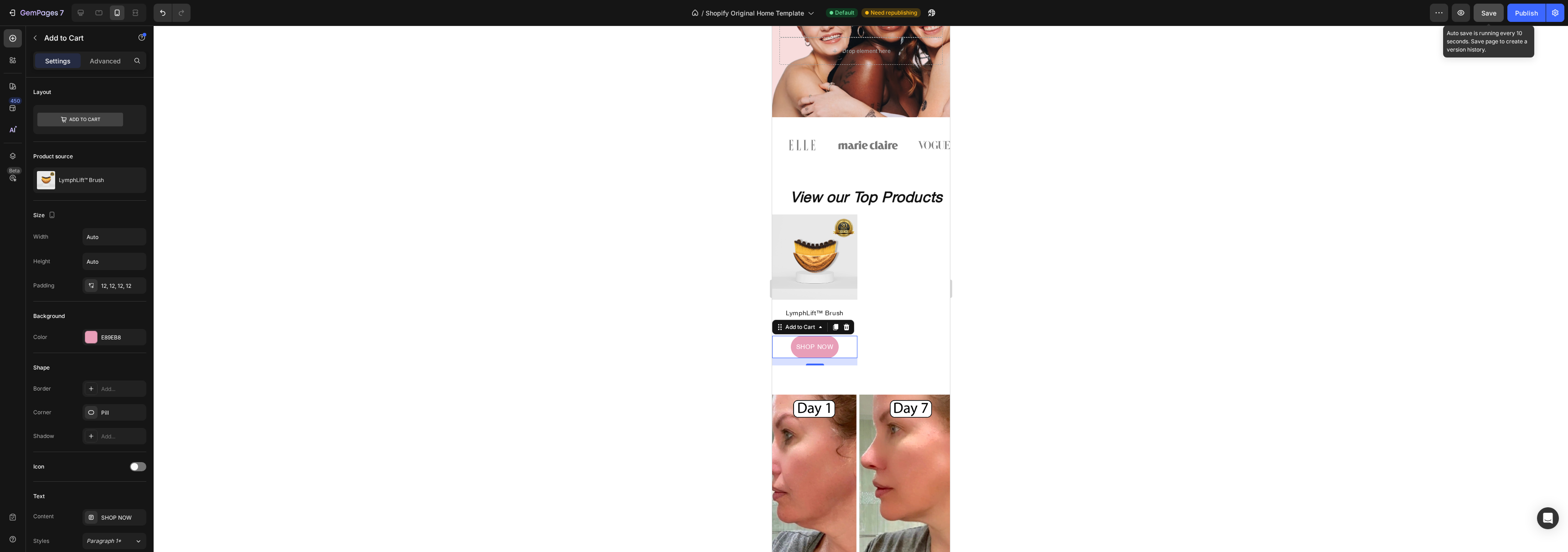
click at [1488, 17] on span "Save" at bounding box center [1488, 13] width 15 height 8
click at [1521, 13] on div "Publish" at bounding box center [1526, 13] width 23 height 9
